Goal: Information Seeking & Learning: Learn about a topic

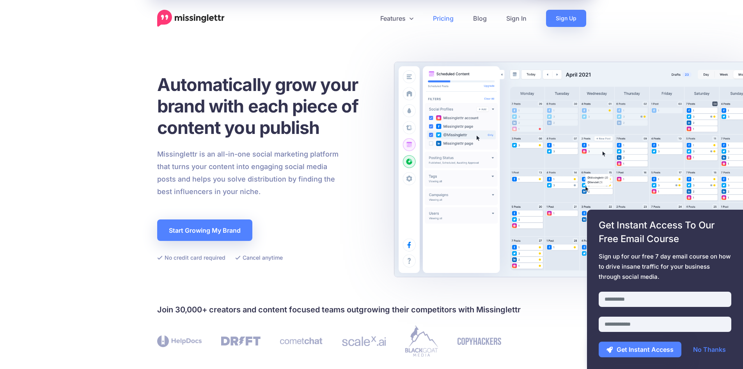
click at [443, 18] on link "Pricing" at bounding box center [443, 18] width 40 height 17
click at [442, 20] on link "Pricing" at bounding box center [443, 18] width 40 height 17
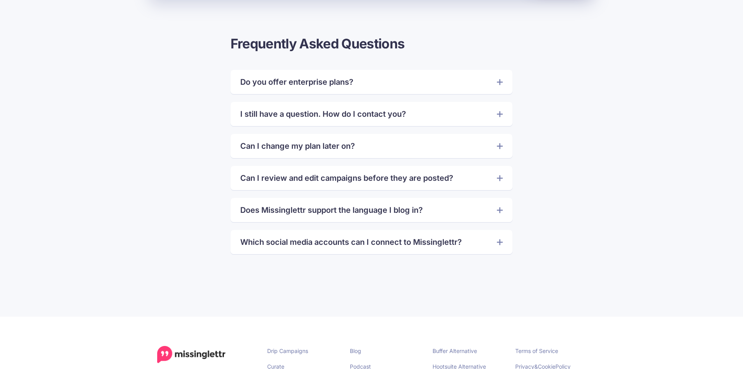
scroll to position [1809, 0]
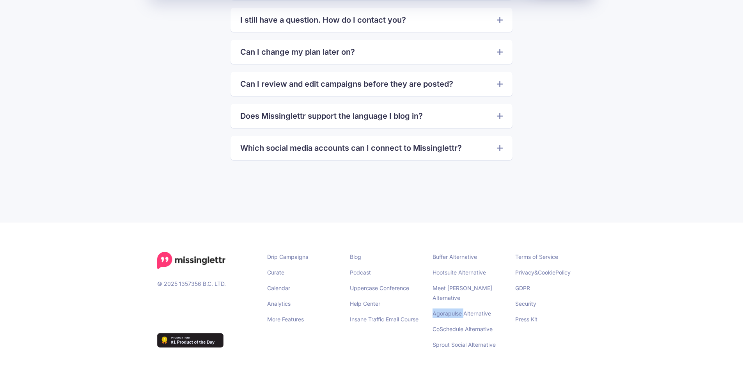
drag, startPoint x: 429, startPoint y: 304, endPoint x: 464, endPoint y: 305, distance: 34.7
click at [464, 305] on div "Buffer Alternative Hootsuite Alternative Meet [PERSON_NAME] Alternative Agorapu…" at bounding box center [468, 303] width 83 height 103
